Goal: Information Seeking & Learning: Learn about a topic

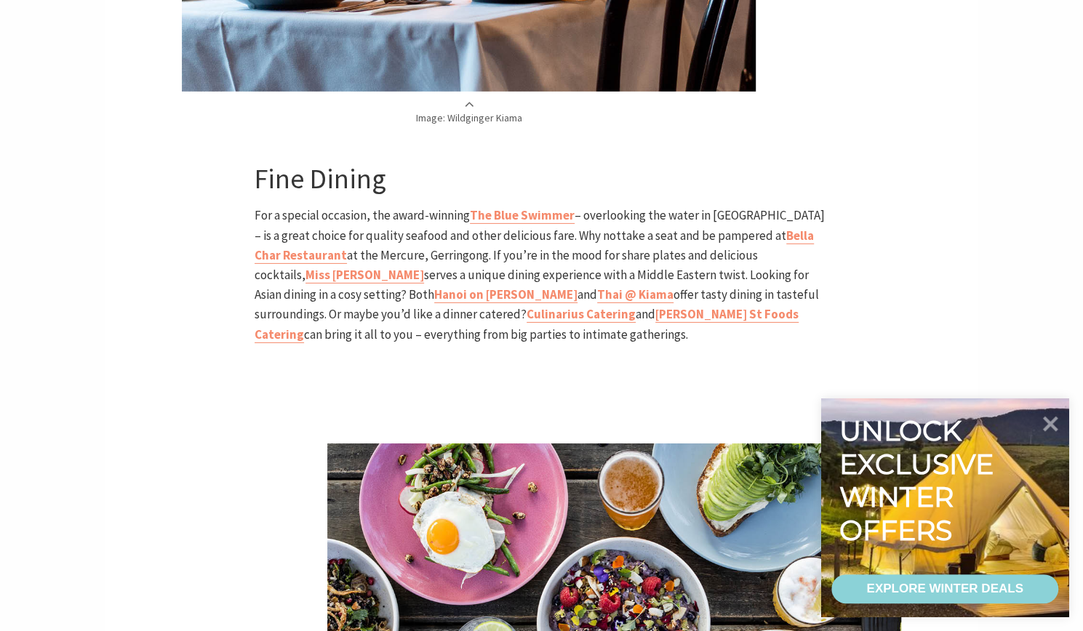
scroll to position [2691, 0]
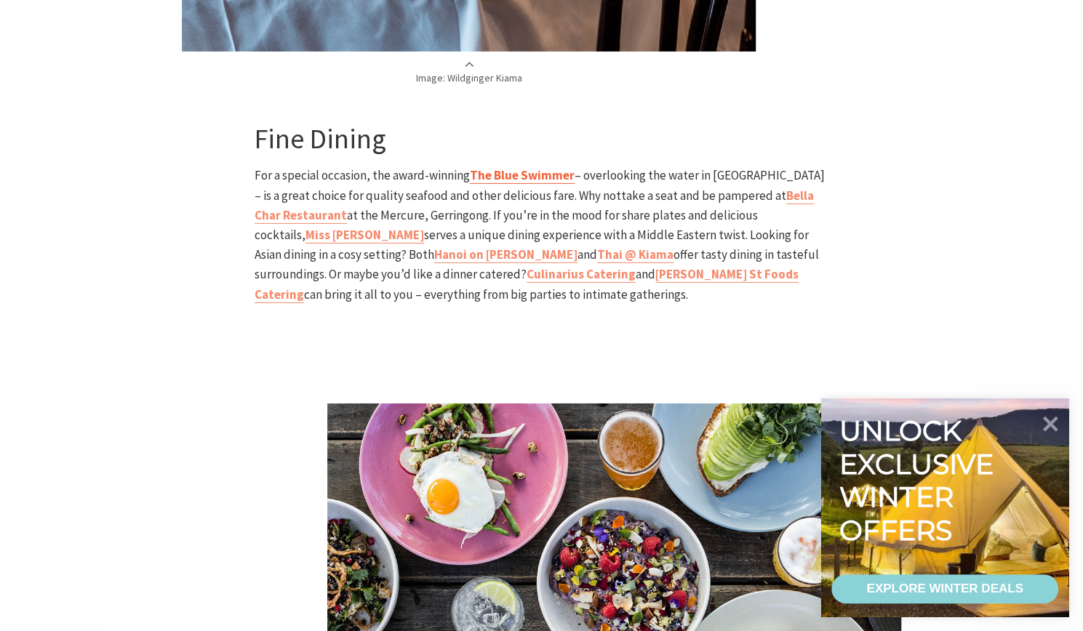
click at [509, 167] on b "The Blue Swimmer" at bounding box center [522, 175] width 105 height 16
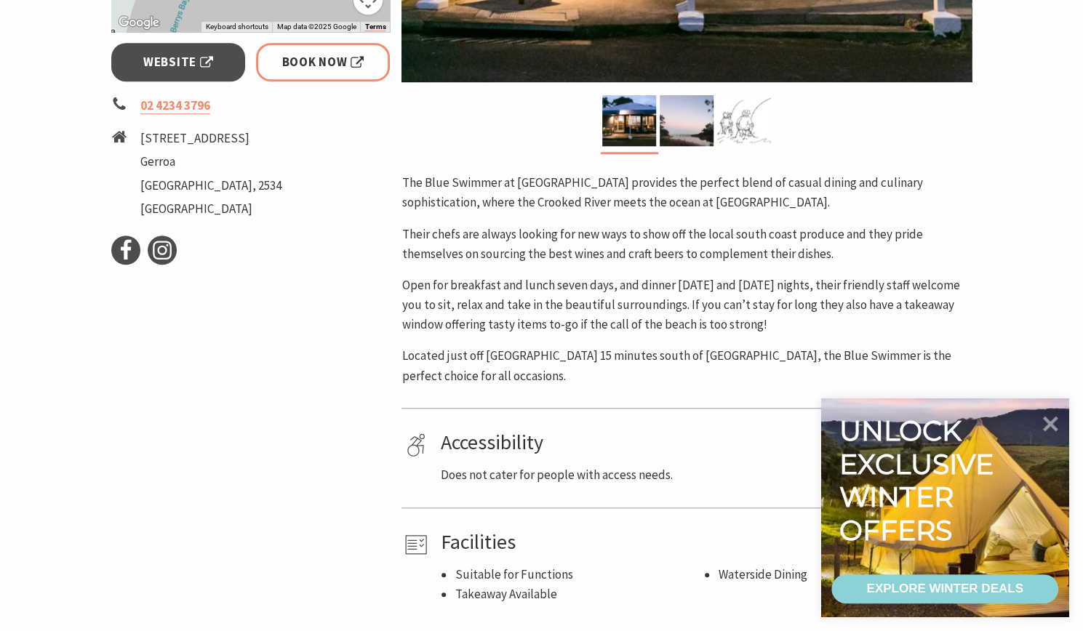
scroll to position [582, 0]
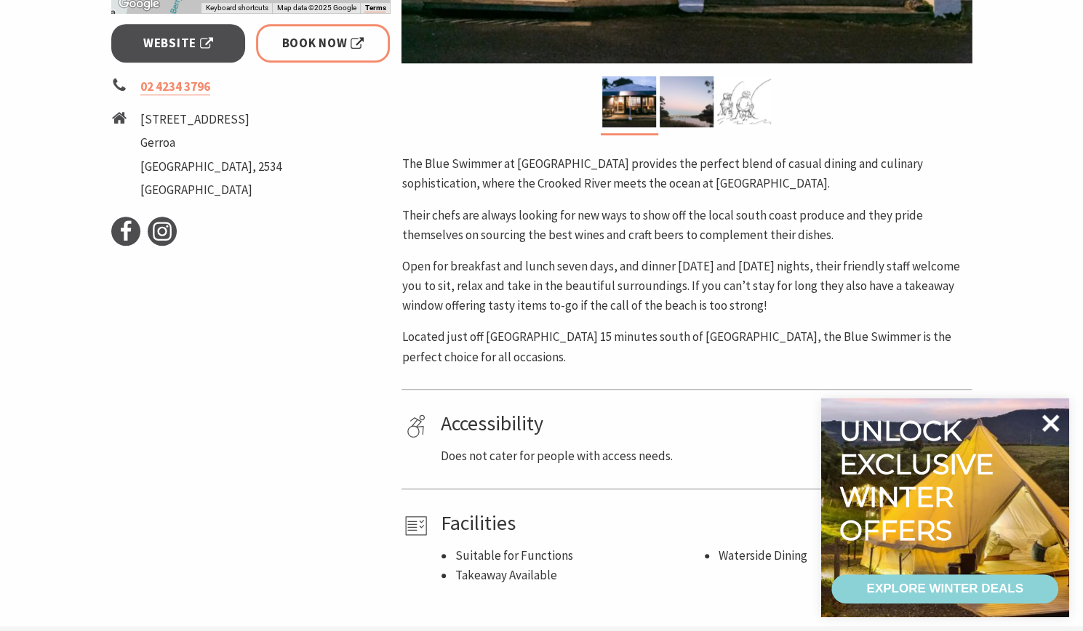
click at [1049, 421] on icon at bounding box center [1050, 423] width 17 height 17
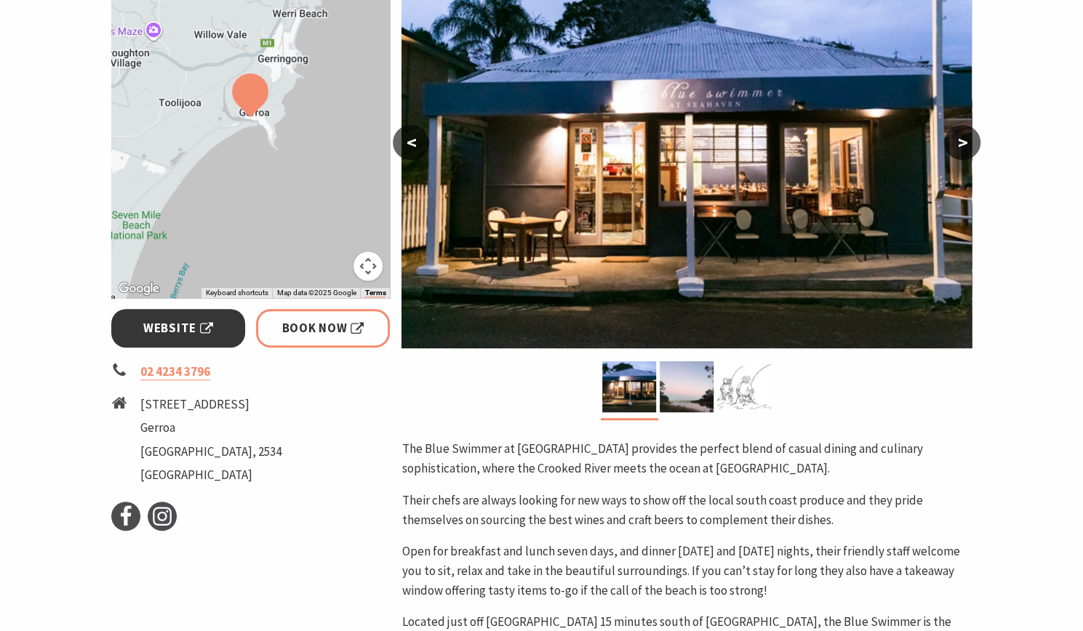
scroll to position [218, 0]
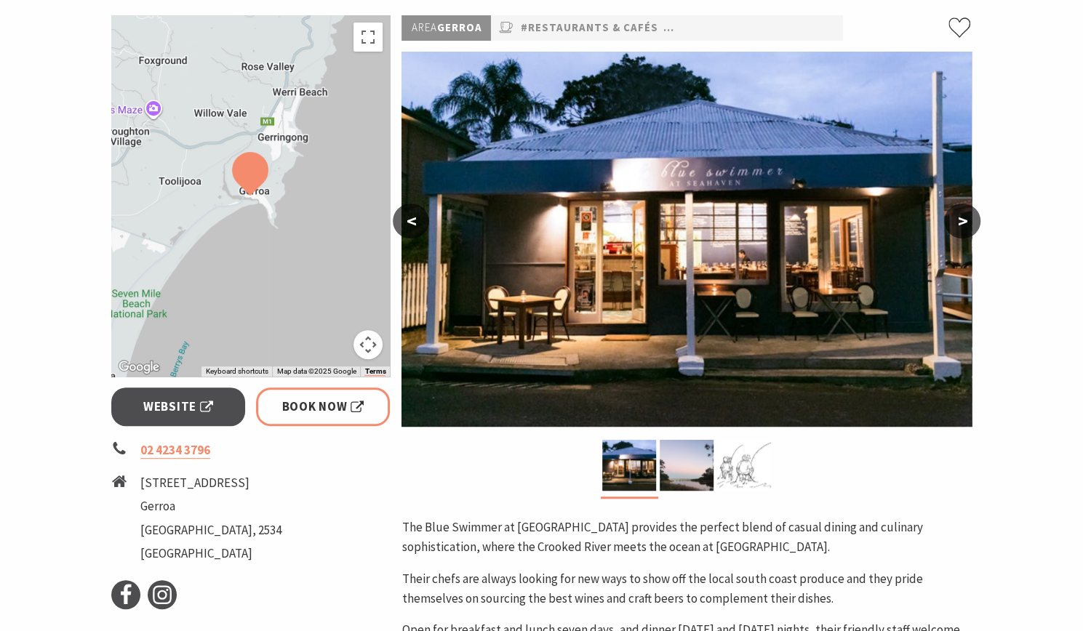
click at [958, 219] on button ">" at bounding box center [962, 221] width 36 height 35
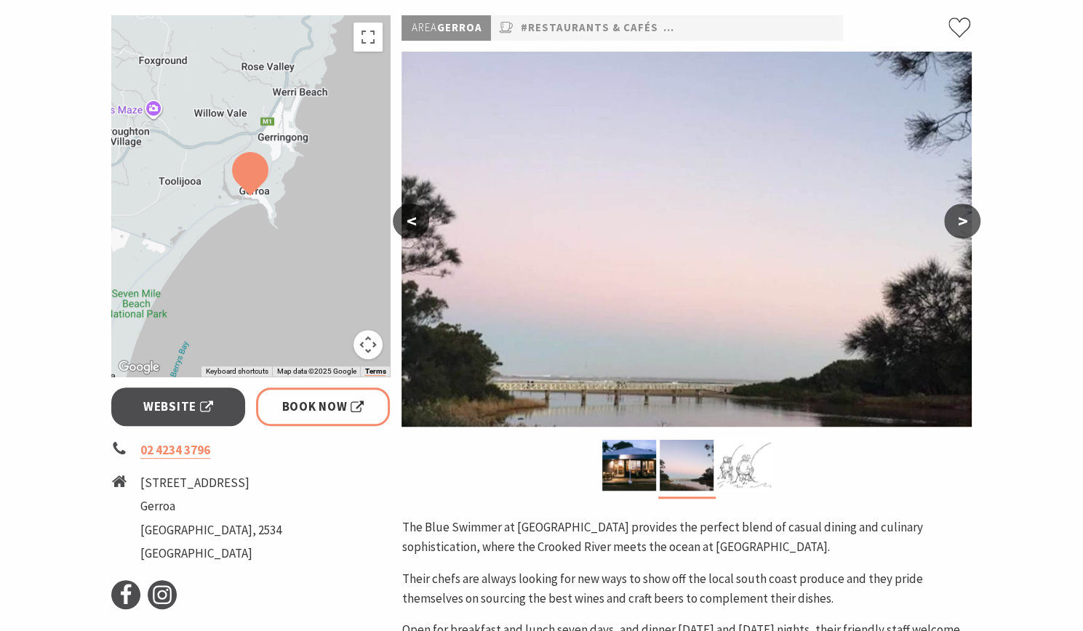
click at [958, 219] on button ">" at bounding box center [962, 221] width 36 height 35
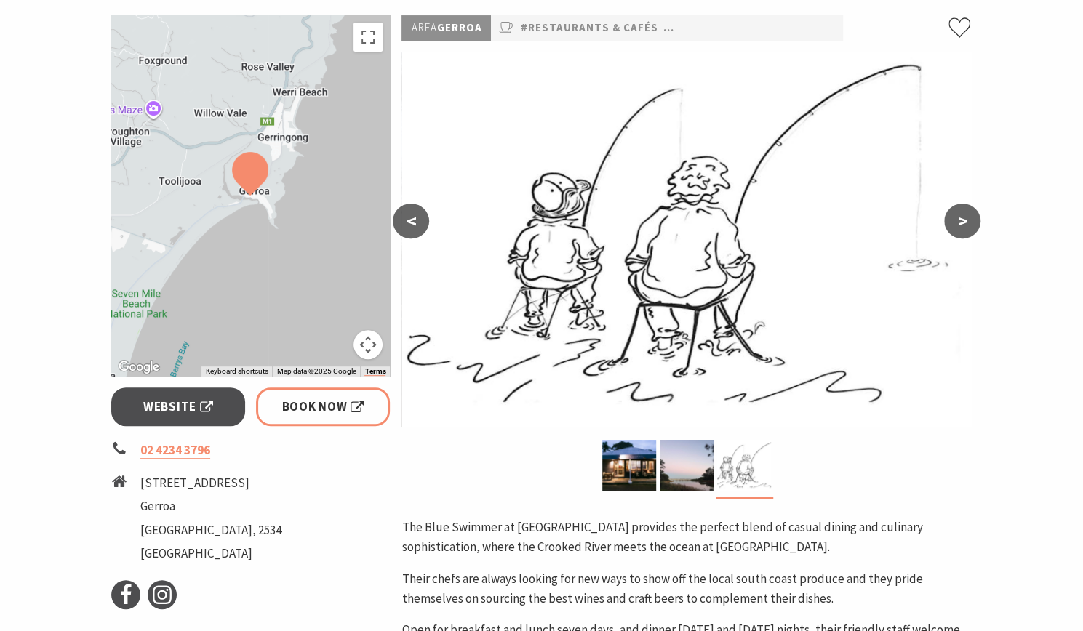
click at [958, 219] on button ">" at bounding box center [962, 221] width 36 height 35
click at [172, 407] on span "Website" at bounding box center [178, 407] width 70 height 20
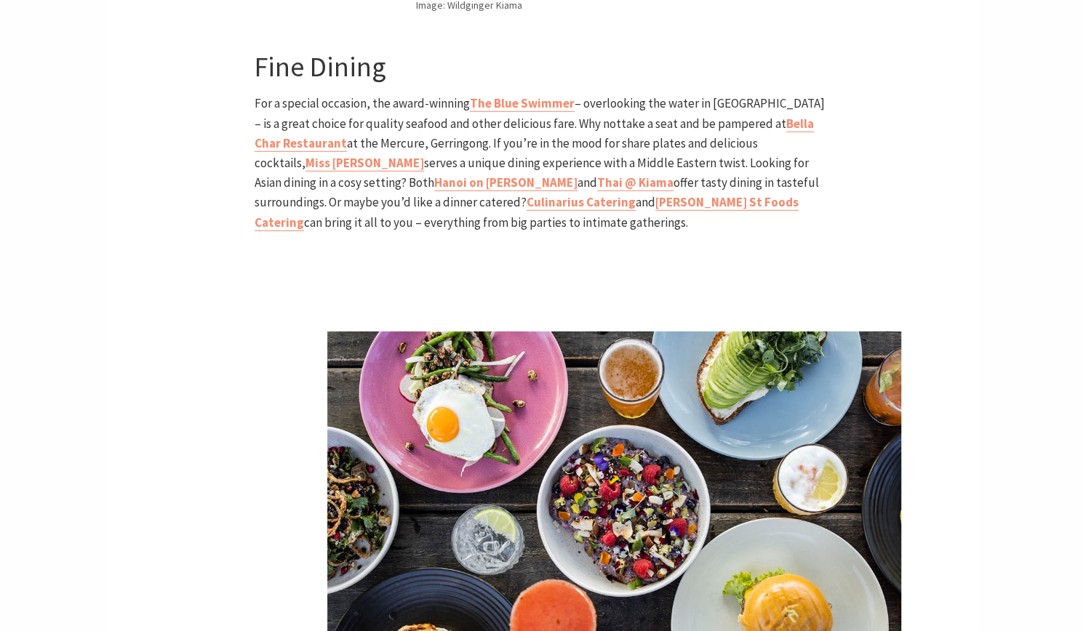
scroll to position [2328, 0]
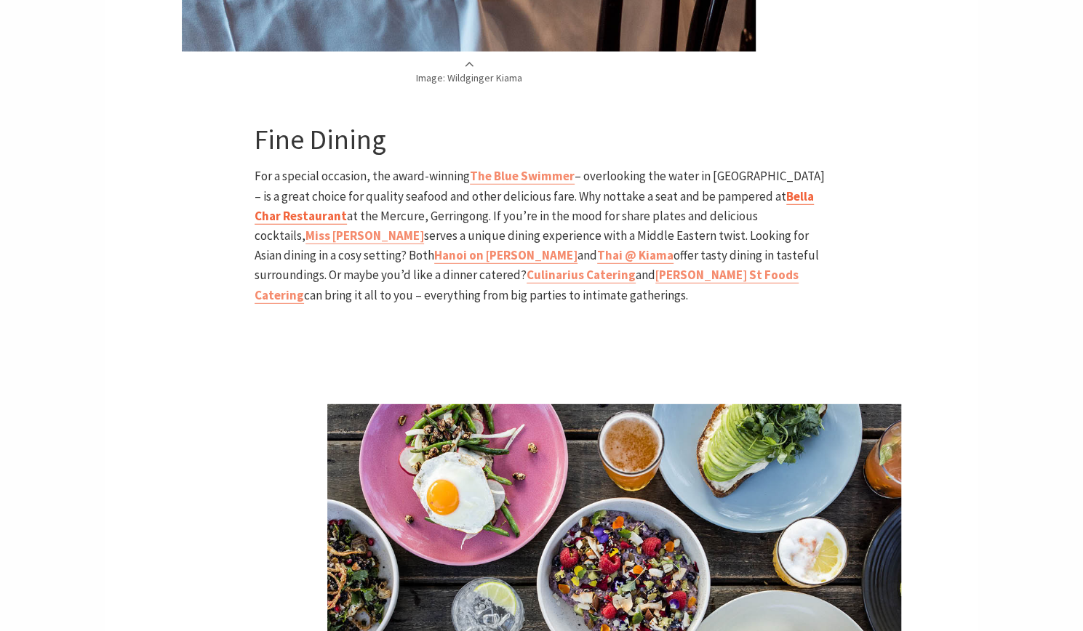
click at [760, 188] on b "Bella Char Restaurant" at bounding box center [534, 206] width 559 height 36
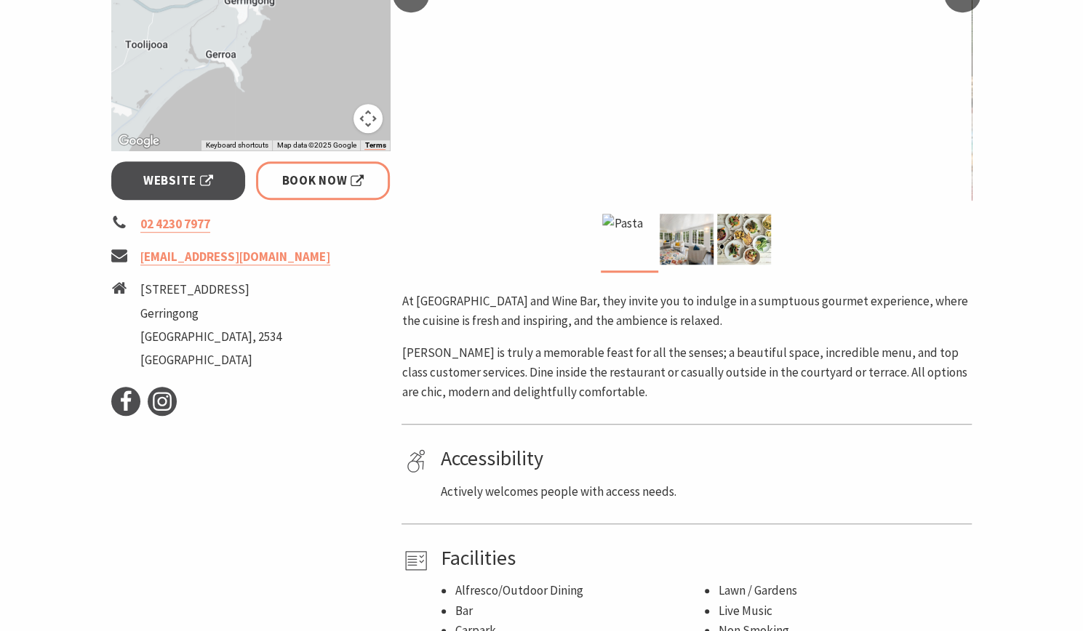
scroll to position [291, 0]
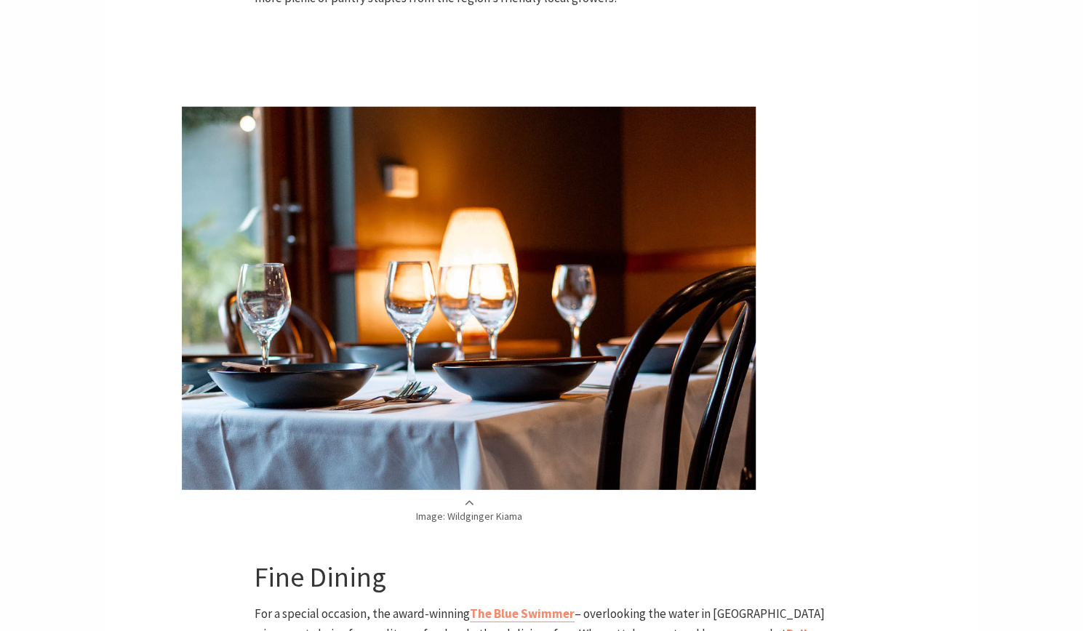
scroll to position [2471, 0]
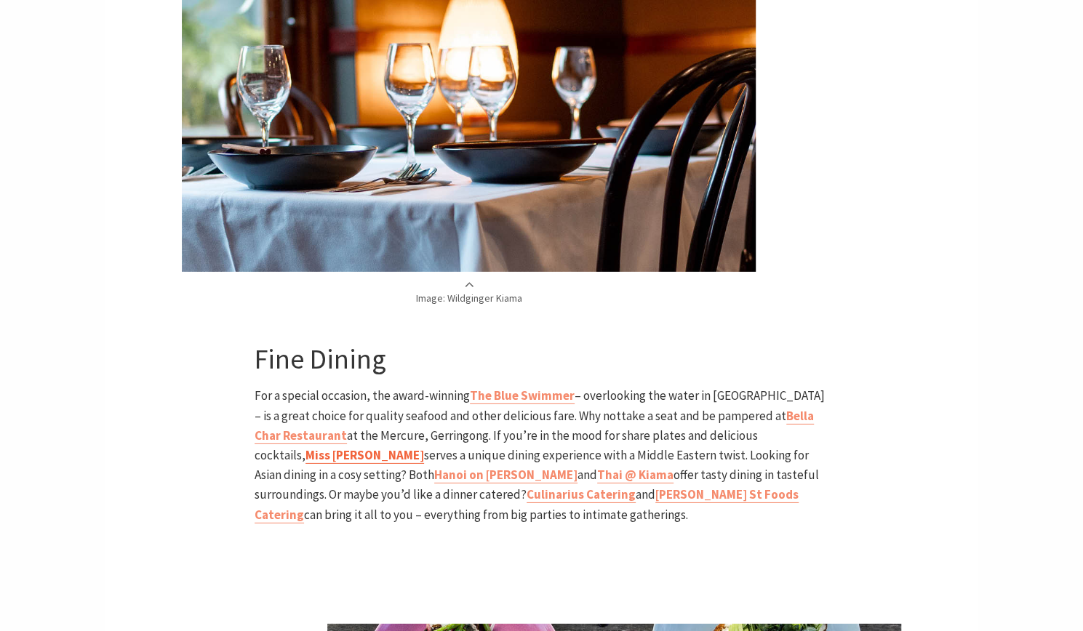
click at [424, 447] on strong "Miss [PERSON_NAME]" at bounding box center [364, 455] width 119 height 16
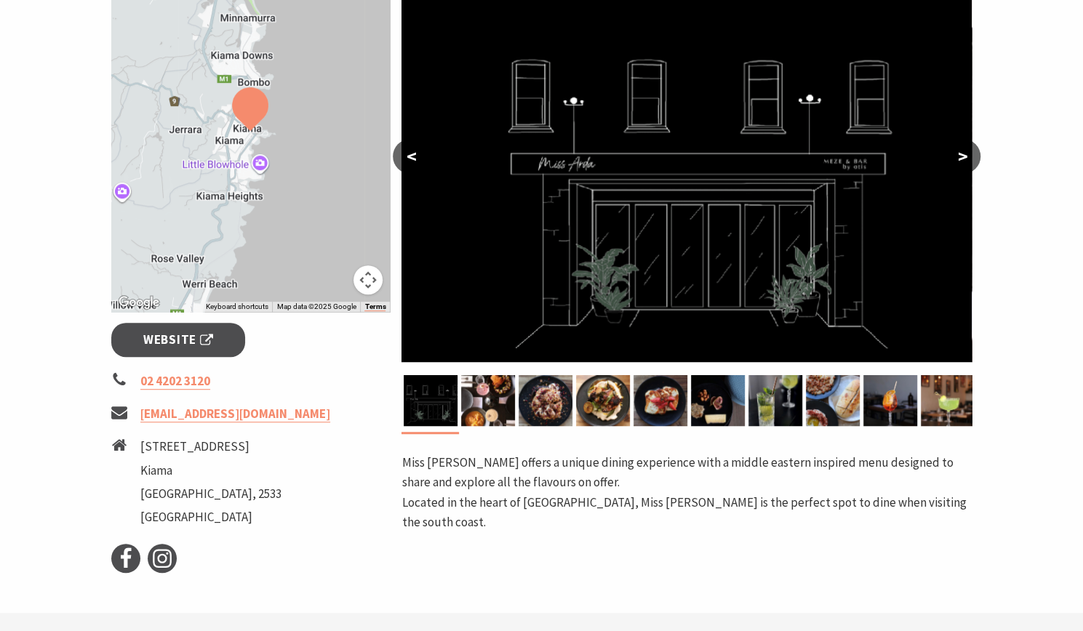
scroll to position [509, 0]
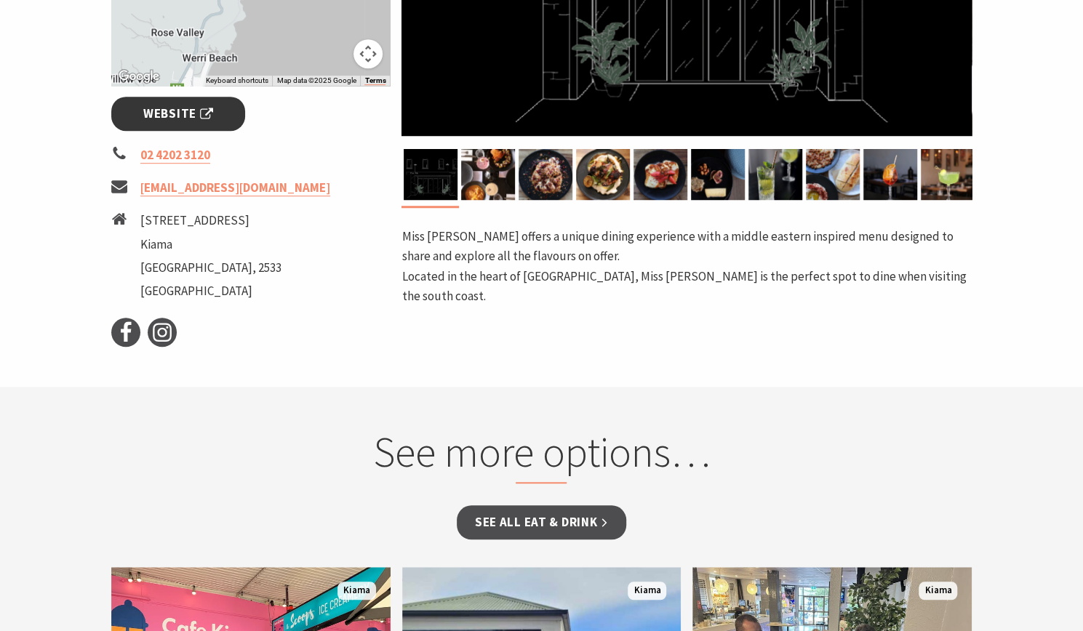
click at [203, 117] on span "Website" at bounding box center [178, 114] width 70 height 20
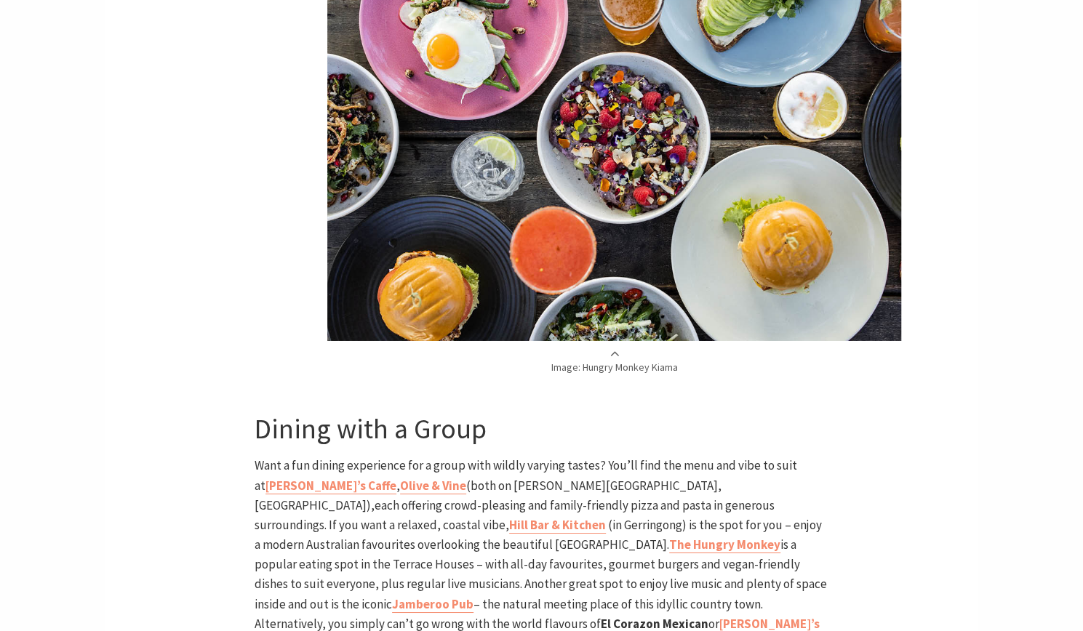
scroll to position [2991, 0]
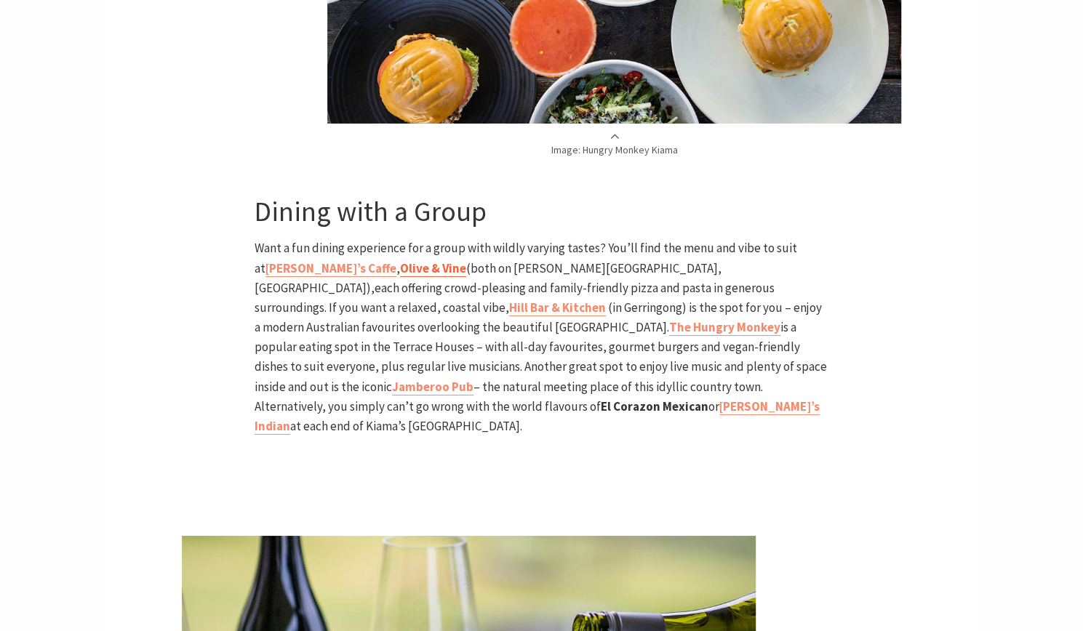
click at [400, 260] on b "Olive & Vine" at bounding box center [433, 268] width 66 height 16
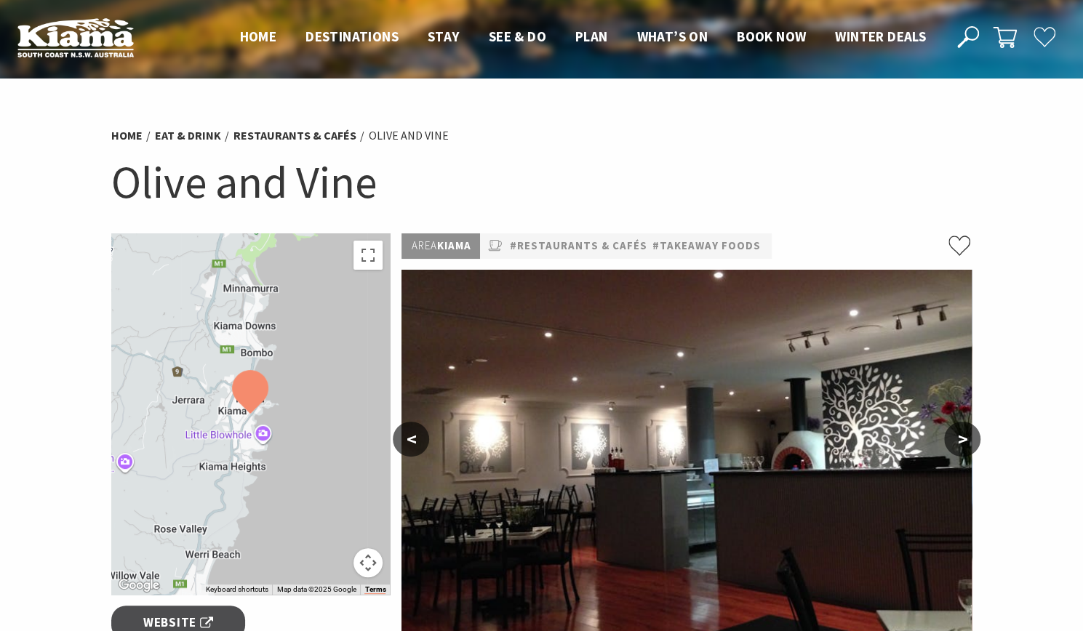
scroll to position [291, 0]
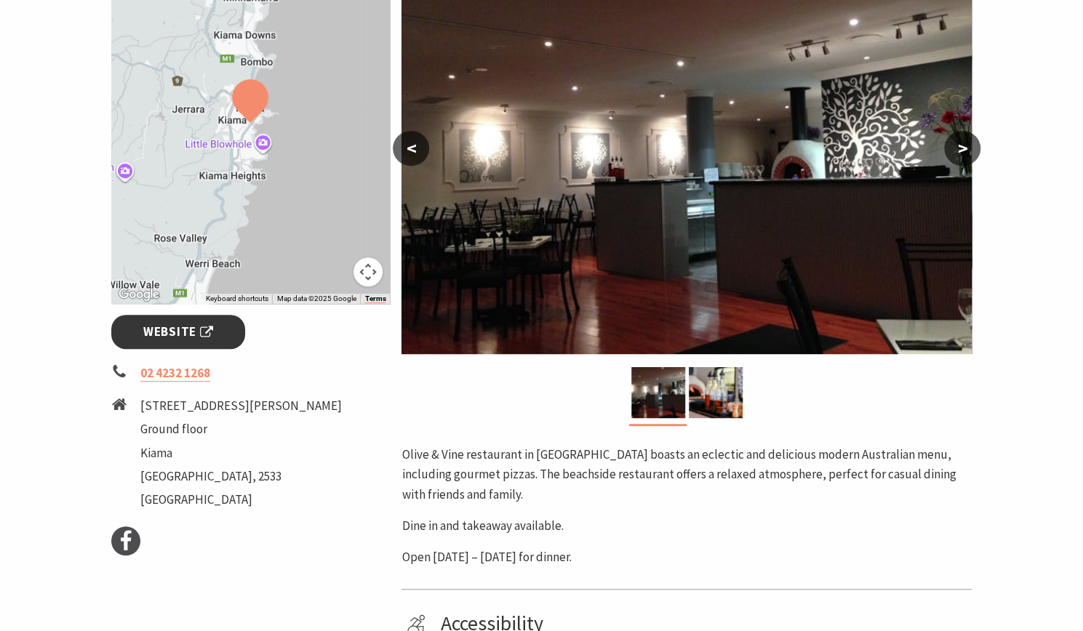
click at [180, 335] on span "Website" at bounding box center [178, 332] width 70 height 20
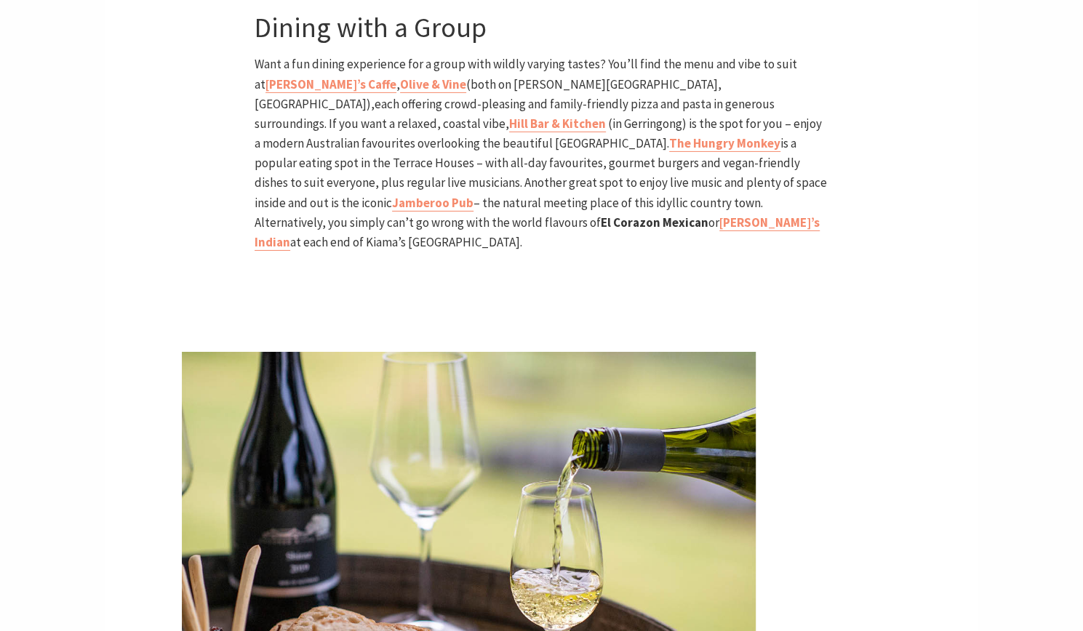
scroll to position [2638, 0]
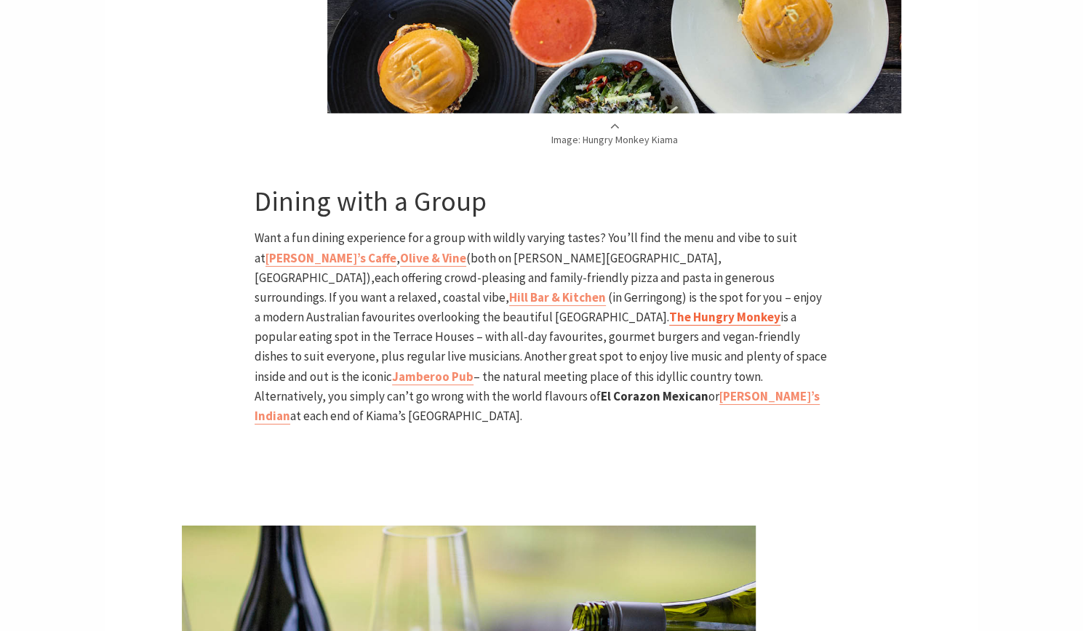
click at [772, 309] on b "The Hungry Monkey" at bounding box center [724, 317] width 111 height 16
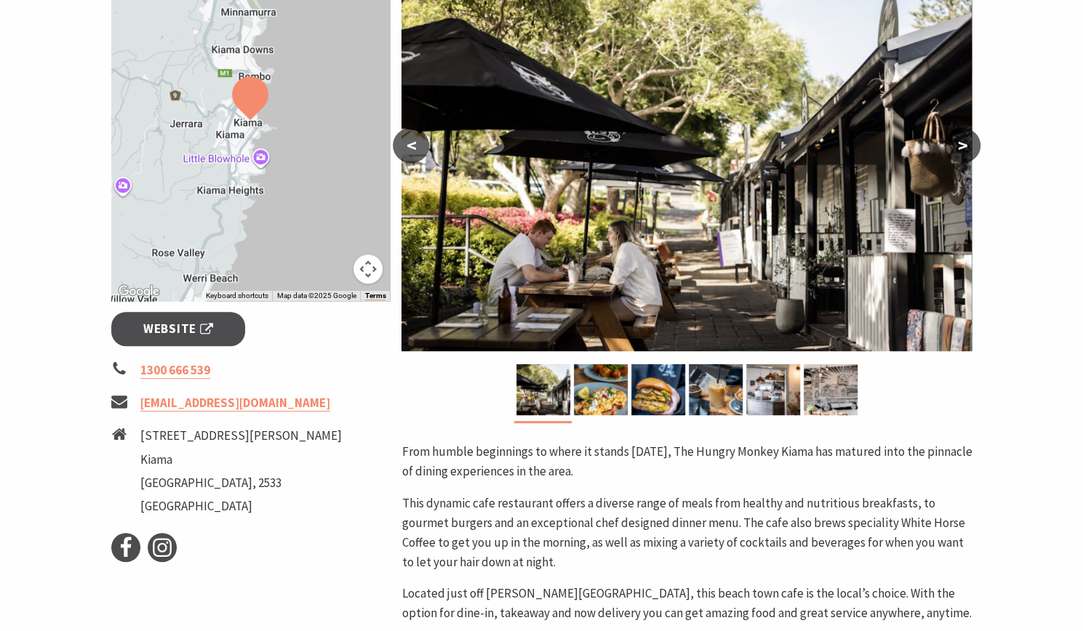
scroll to position [73, 0]
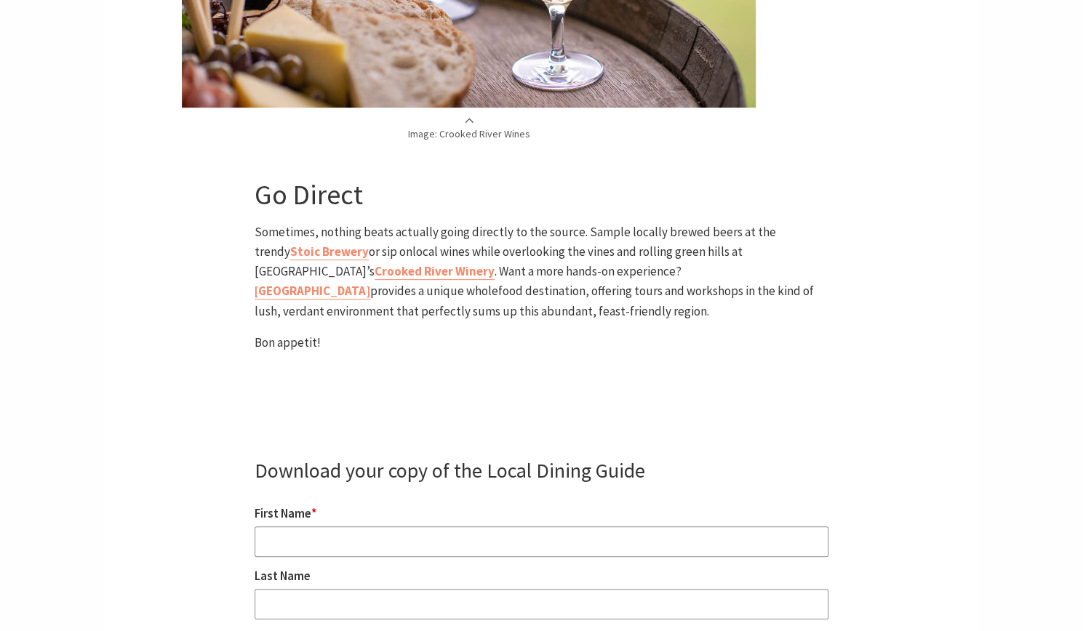
scroll to position [3448, 0]
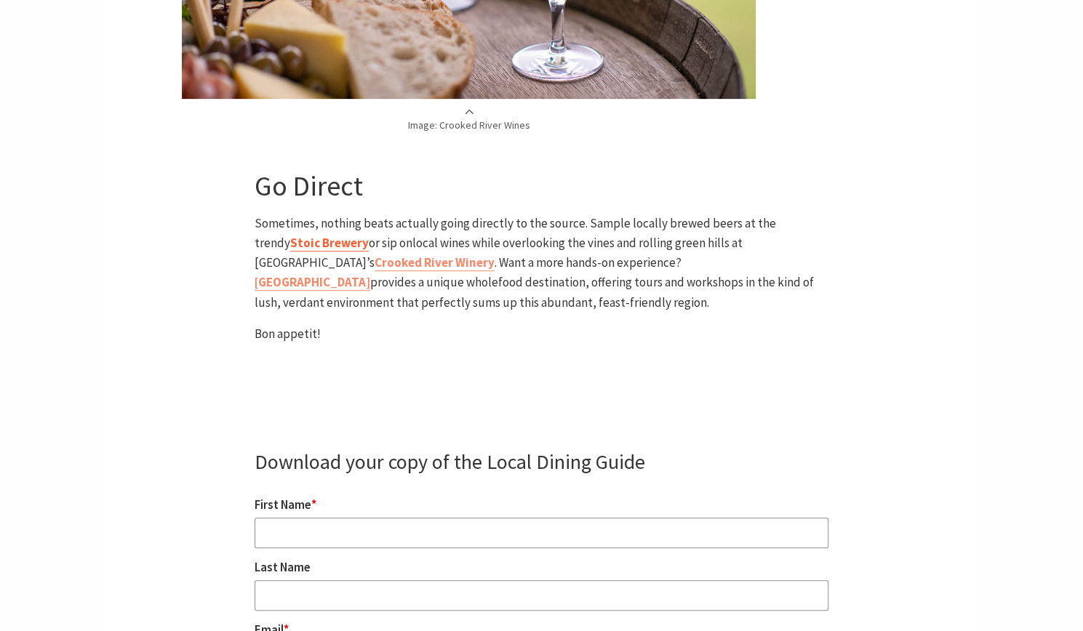
click at [369, 235] on link "Stoic Brewery" at bounding box center [329, 243] width 79 height 17
